Goal: Task Accomplishment & Management: Manage account settings

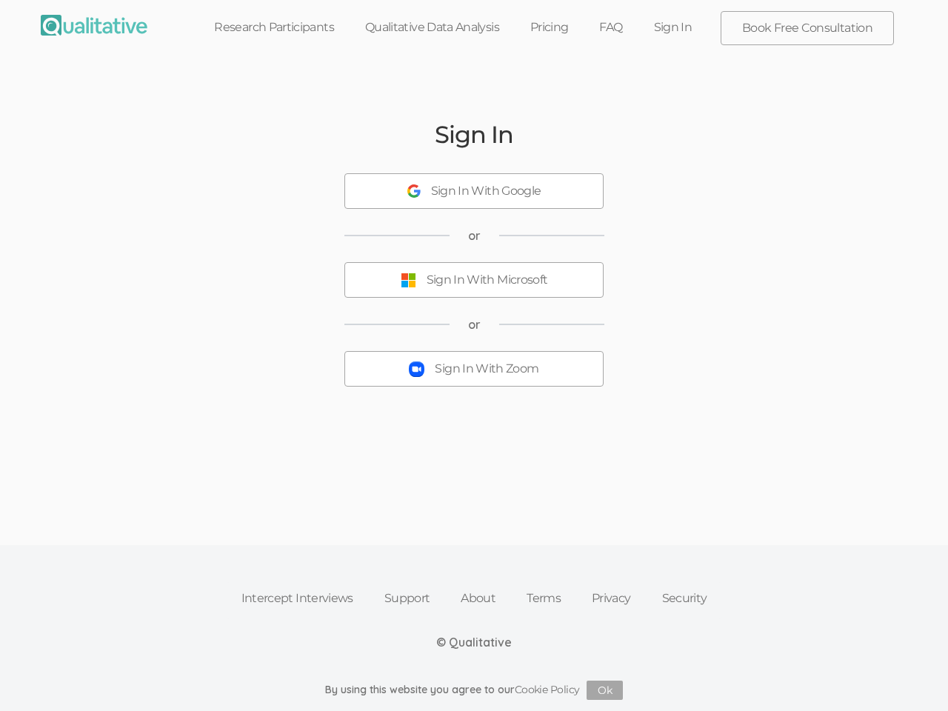
click at [474, 356] on button "Sign In With Zoom" at bounding box center [474, 369] width 259 height 36
click at [474, 191] on div "Sign In With Google" at bounding box center [486, 191] width 110 height 17
click at [474, 280] on div "Sign In With Microsoft" at bounding box center [488, 280] width 122 height 17
click at [474, 369] on div "Sign In With Zoom" at bounding box center [487, 369] width 104 height 17
click at [605, 691] on button "Ok" at bounding box center [605, 690] width 36 height 19
